Goal: Find contact information: Find contact information

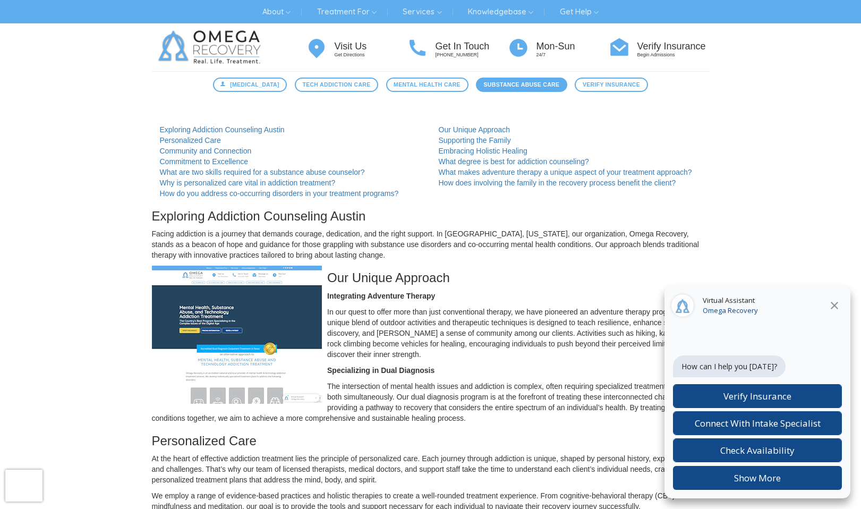
click at [527, 83] on span "Substance Abuse Care" at bounding box center [522, 84] width 76 height 9
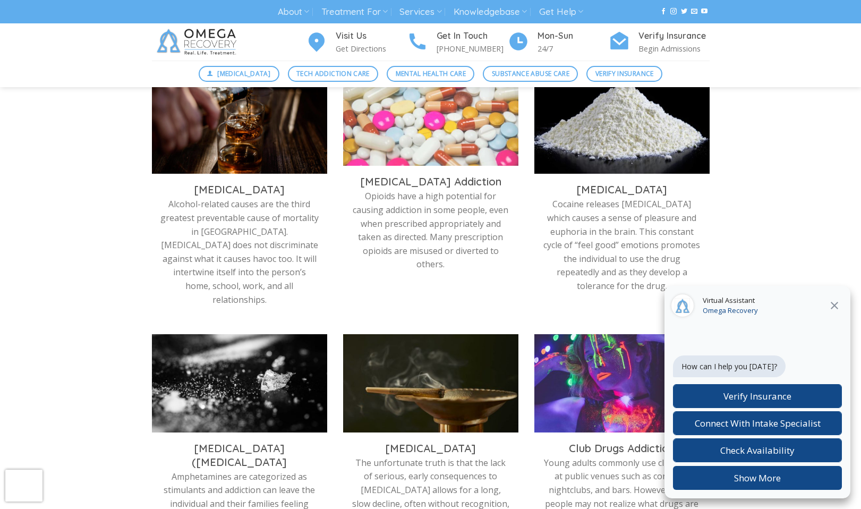
scroll to position [379, 0]
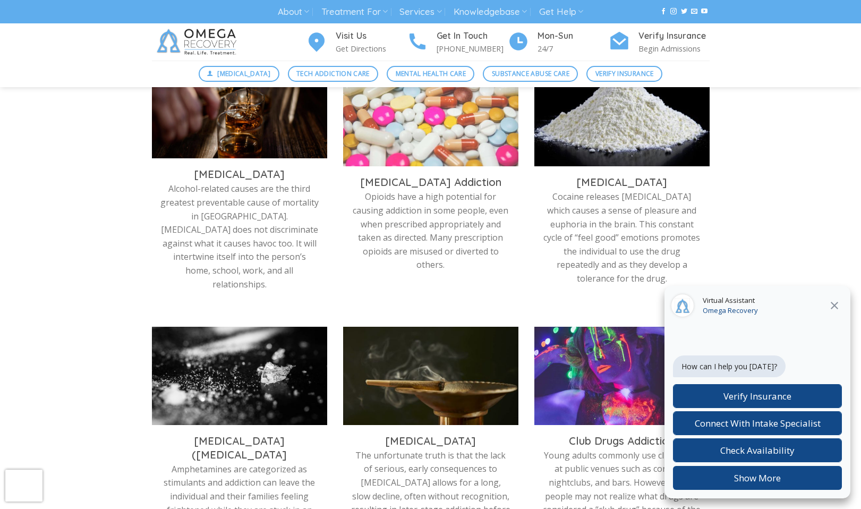
click at [234, 215] on p "Alcohol-related causes are the third greatest preventable cause of mortality in…" at bounding box center [239, 236] width 159 height 109
click at [213, 138] on img at bounding box center [239, 114] width 175 height 98
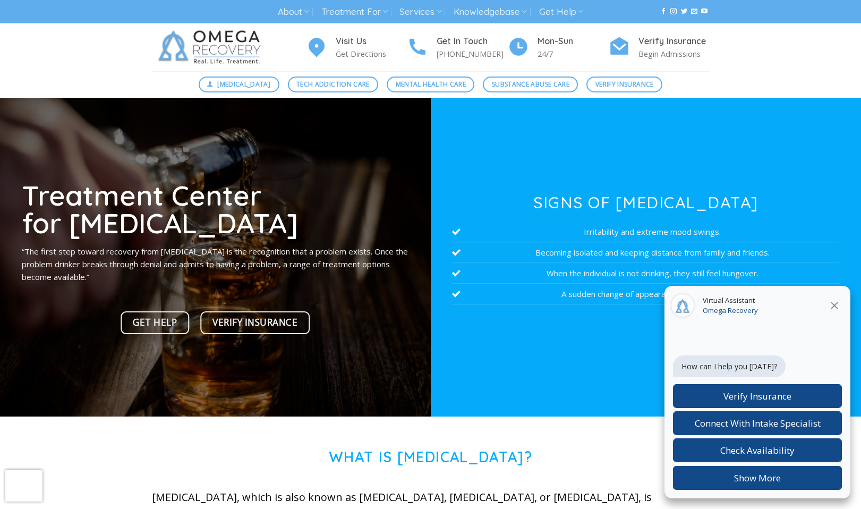
click at [832, 304] on icon at bounding box center [833, 305] width 7 height 7
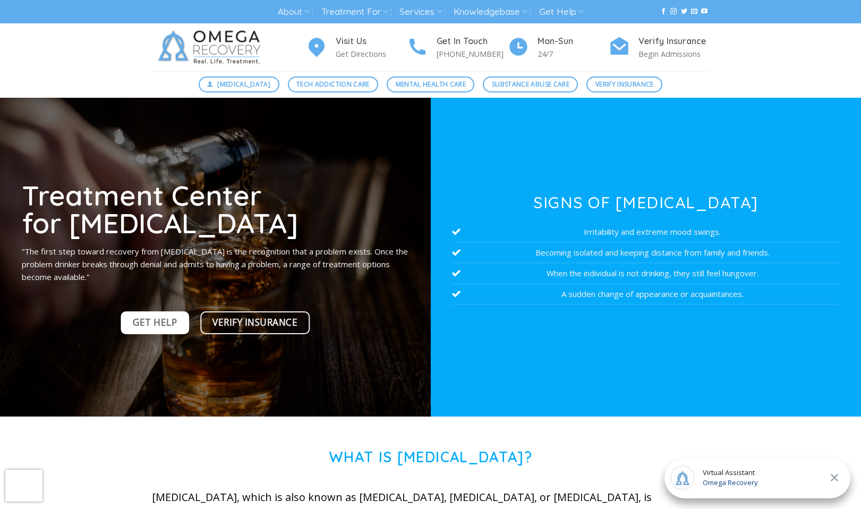
click at [165, 319] on span "Get Help" at bounding box center [155, 322] width 44 height 15
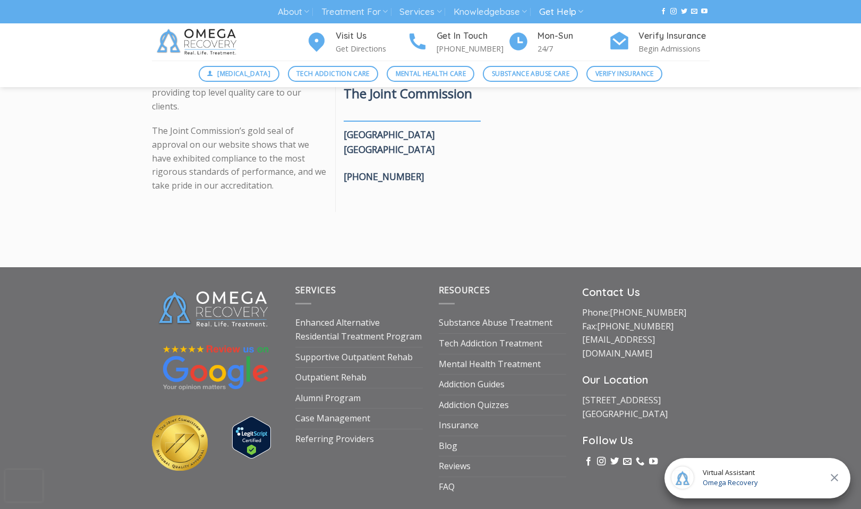
scroll to position [1465, 0]
